Goal: Transaction & Acquisition: Book appointment/travel/reservation

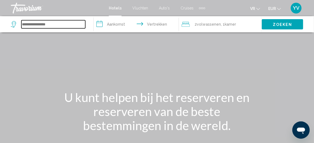
click at [35, 27] on input "Zoekwidget" at bounding box center [53, 24] width 64 height 8
click at [34, 24] on input "Zoekwidget" at bounding box center [53, 24] width 64 height 8
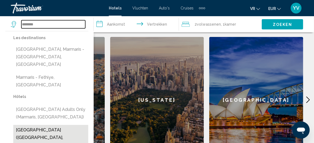
scroll to position [244, 0]
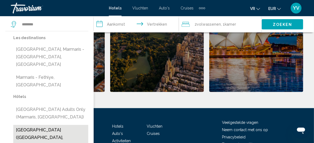
scroll to position [333, 0]
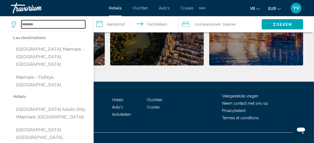
type input "**********"
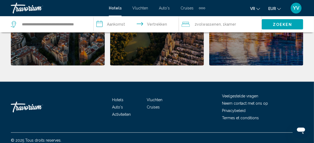
click at [110, 24] on input "**********" at bounding box center [138, 25] width 88 height 18
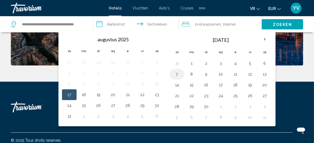
click at [175, 72] on button "7" at bounding box center [177, 75] width 9 height 8
click at [191, 72] on button "8" at bounding box center [191, 75] width 9 height 8
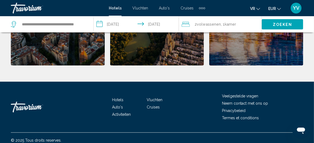
click at [162, 24] on input "**********" at bounding box center [138, 25] width 88 height 18
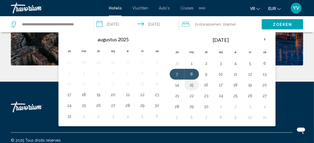
click at [191, 83] on button "15" at bounding box center [191, 85] width 9 height 8
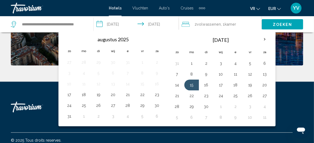
click at [160, 33] on th "Check-in date: Sep 7, 2025 Check-out date: Sep 8, 2025" at bounding box center [157, 39] width 15 height 12
click at [98, 23] on input "**********" at bounding box center [138, 25] width 88 height 18
click at [120, 25] on input "**********" at bounding box center [138, 25] width 88 height 18
click at [175, 73] on button "7" at bounding box center [177, 75] width 9 height 8
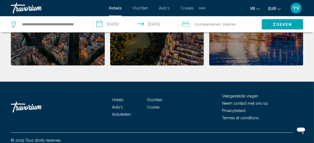
type input "**********"
click at [282, 22] on font "Zoeken" at bounding box center [282, 24] width 19 height 4
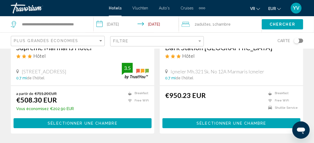
scroll to position [1117, 0]
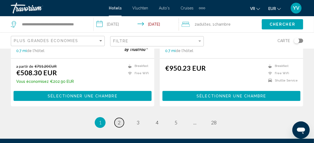
click at [122, 118] on link "page 2" at bounding box center [118, 122] width 9 height 9
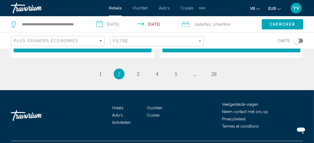
scroll to position [1164, 0]
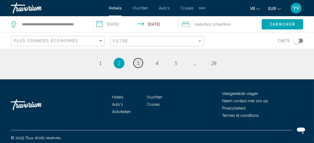
click at [135, 61] on link "page 3" at bounding box center [137, 62] width 9 height 9
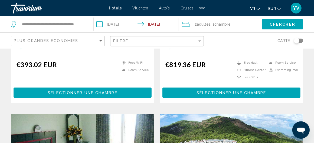
scroll to position [731, 0]
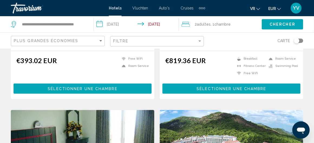
click at [222, 87] on span "Sélectionner une chambre" at bounding box center [232, 89] width 70 height 4
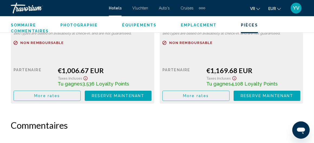
scroll to position [1101, 0]
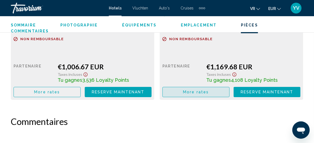
click at [196, 93] on span "More rates" at bounding box center [196, 92] width 26 height 4
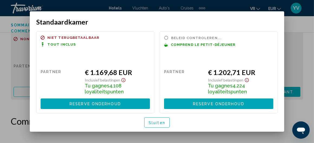
click at [160, 118] on button "Sluiten" at bounding box center [156, 123] width 25 height 10
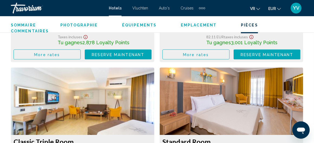
scroll to position [1020, 0]
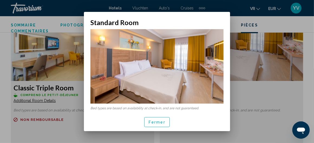
scroll to position [0, 0]
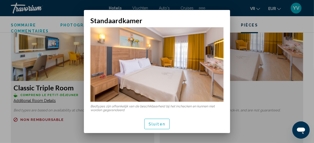
click at [215, 66] on img at bounding box center [156, 64] width 133 height 75
click at [160, 124] on font "Sluiten" at bounding box center [157, 125] width 17 height 4
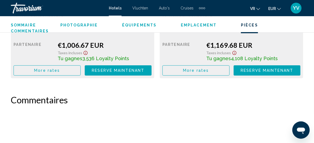
scroll to position [1087, 0]
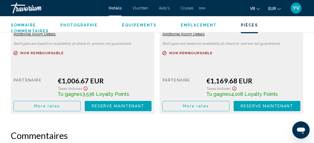
click at [194, 25] on span "Emplacement" at bounding box center [199, 25] width 36 height 4
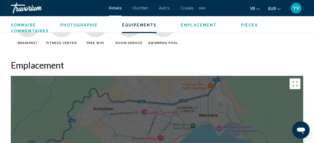
scroll to position [563, 0]
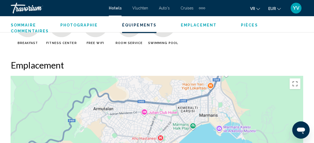
click at [78, 26] on span "Photographie" at bounding box center [78, 25] width 37 height 4
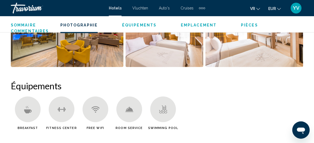
scroll to position [522, 0]
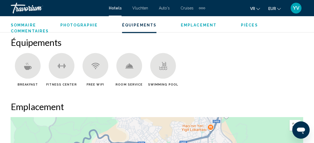
click at [26, 68] on icon "Hoofdinhoud" at bounding box center [28, 68] width 8 height 4
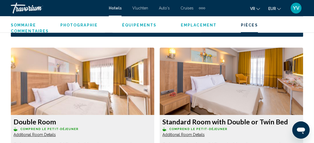
scroll to position [792, 0]
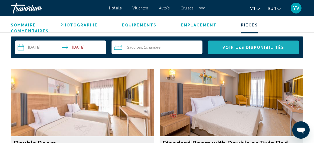
click at [260, 47] on span "Voir les disponibilités" at bounding box center [254, 47] width 62 height 4
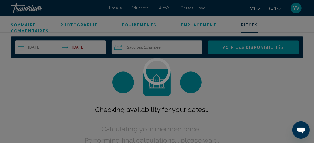
scroll to position [0, 0]
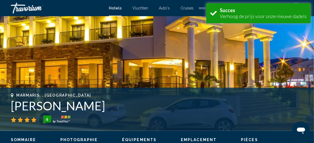
scroll to position [108, 0]
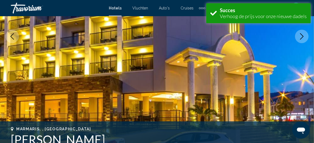
click at [304, 37] on icon "Next image" at bounding box center [302, 36] width 6 height 6
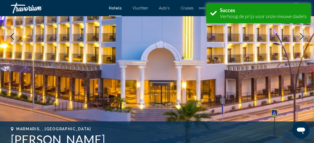
click at [304, 37] on icon "Next image" at bounding box center [302, 36] width 6 height 6
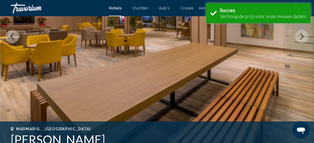
click at [304, 37] on icon "Next image" at bounding box center [302, 36] width 6 height 6
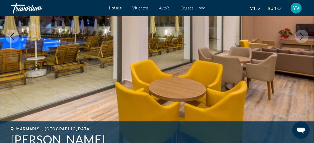
click at [304, 37] on icon "Next image" at bounding box center [302, 36] width 6 height 6
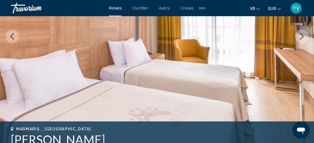
click at [304, 37] on icon "Next image" at bounding box center [302, 36] width 6 height 6
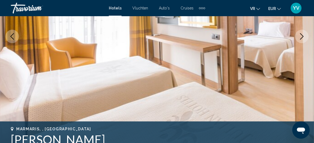
click at [304, 37] on icon "Next image" at bounding box center [302, 36] width 6 height 6
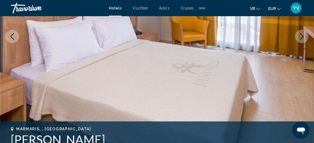
click at [304, 37] on icon "Next image" at bounding box center [302, 36] width 6 height 6
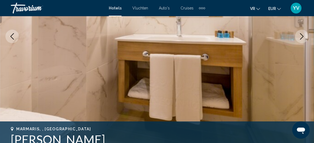
click at [304, 37] on icon "Next image" at bounding box center [302, 36] width 6 height 6
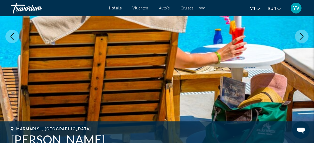
click at [304, 37] on icon "Next image" at bounding box center [302, 36] width 6 height 6
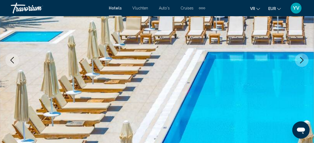
scroll to position [54, 0]
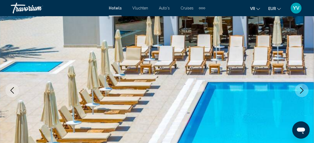
click at [303, 91] on icon "Next image" at bounding box center [302, 90] width 4 height 6
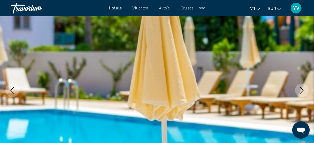
click at [303, 91] on icon "Next image" at bounding box center [302, 90] width 4 height 6
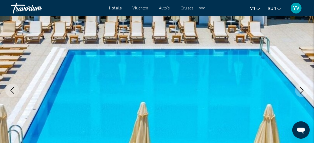
click at [303, 91] on icon "Next image" at bounding box center [302, 90] width 4 height 6
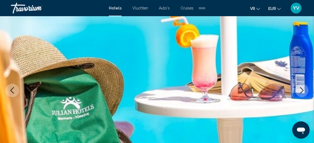
click at [303, 91] on icon "Next image" at bounding box center [302, 90] width 4 height 6
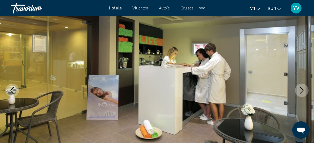
click at [303, 91] on icon "Next image" at bounding box center [302, 90] width 4 height 6
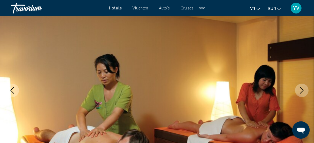
click at [303, 91] on icon "Next image" at bounding box center [302, 90] width 4 height 6
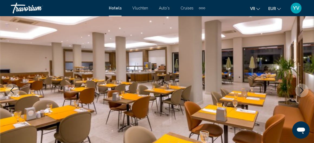
click at [303, 91] on icon "Next image" at bounding box center [302, 90] width 4 height 6
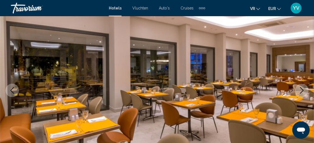
click at [303, 91] on icon "Next image" at bounding box center [302, 90] width 4 height 6
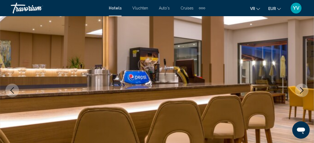
click at [303, 91] on icon "Next image" at bounding box center [302, 90] width 4 height 6
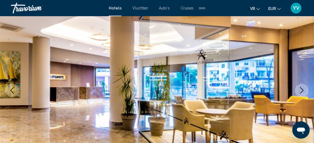
click at [303, 91] on icon "Next image" at bounding box center [302, 90] width 4 height 6
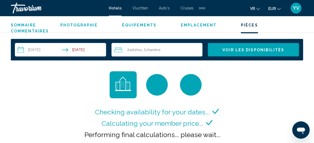
scroll to position [758, 0]
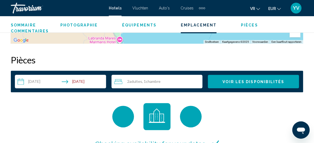
click at [253, 81] on span "Voir les disponibilités" at bounding box center [254, 82] width 62 height 4
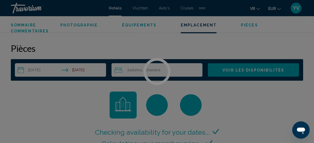
scroll to position [780, 0]
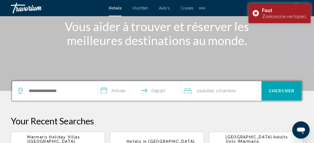
scroll to position [35, 0]
